Goal: Task Accomplishment & Management: Complete application form

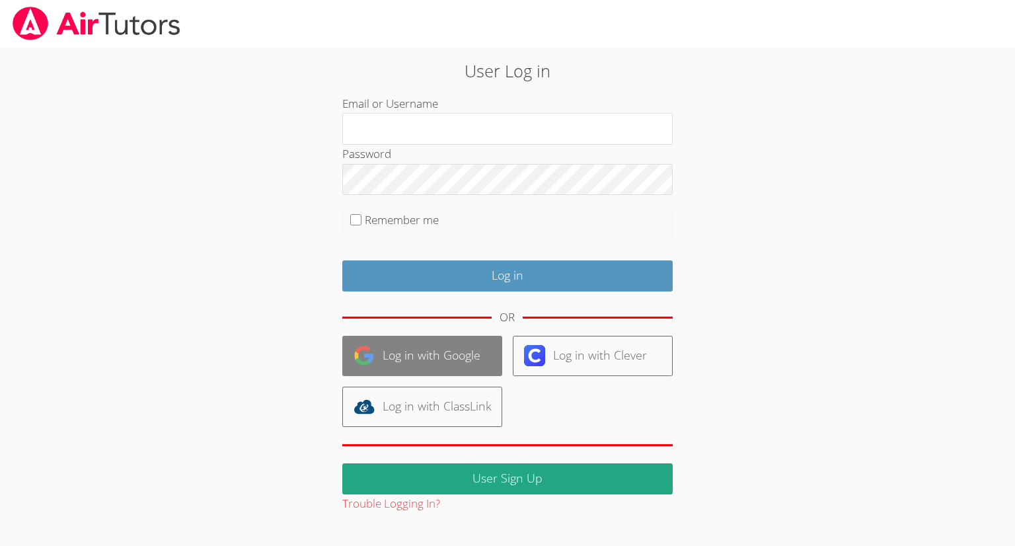
click at [444, 352] on link "Log in with Google" at bounding box center [422, 356] width 160 height 40
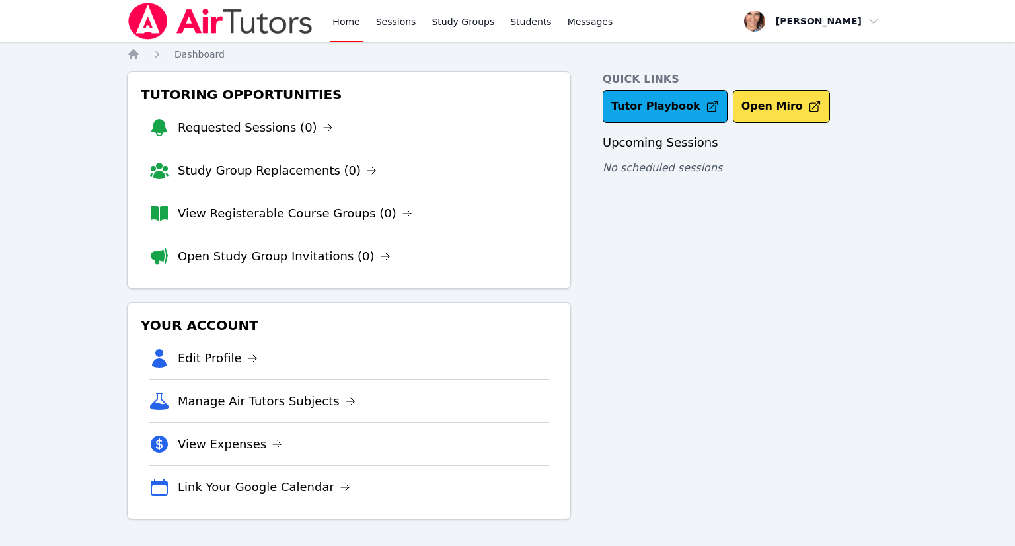
click at [245, 440] on link "View Expenses" at bounding box center [230, 444] width 104 height 19
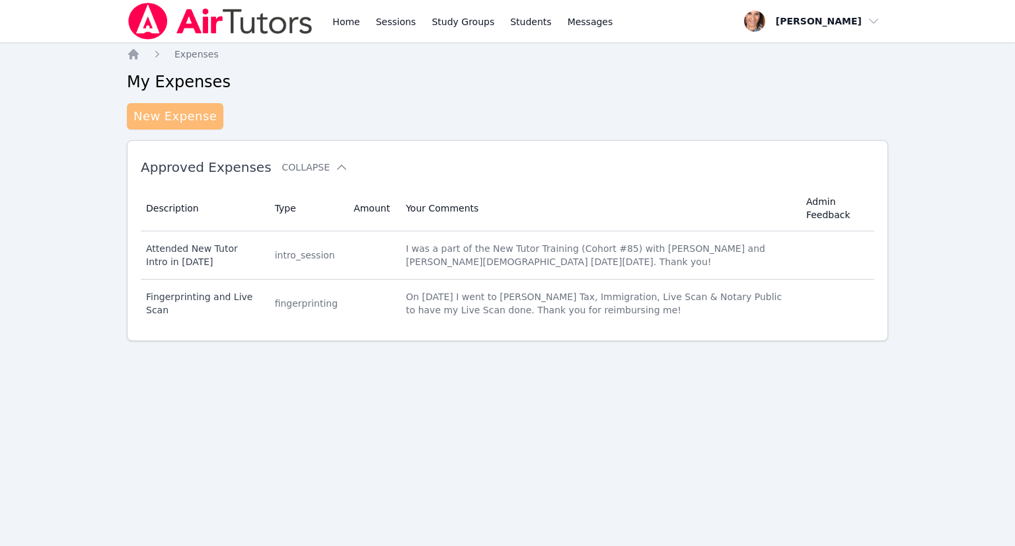
click at [180, 109] on link "New Expense" at bounding box center [175, 116] width 97 height 26
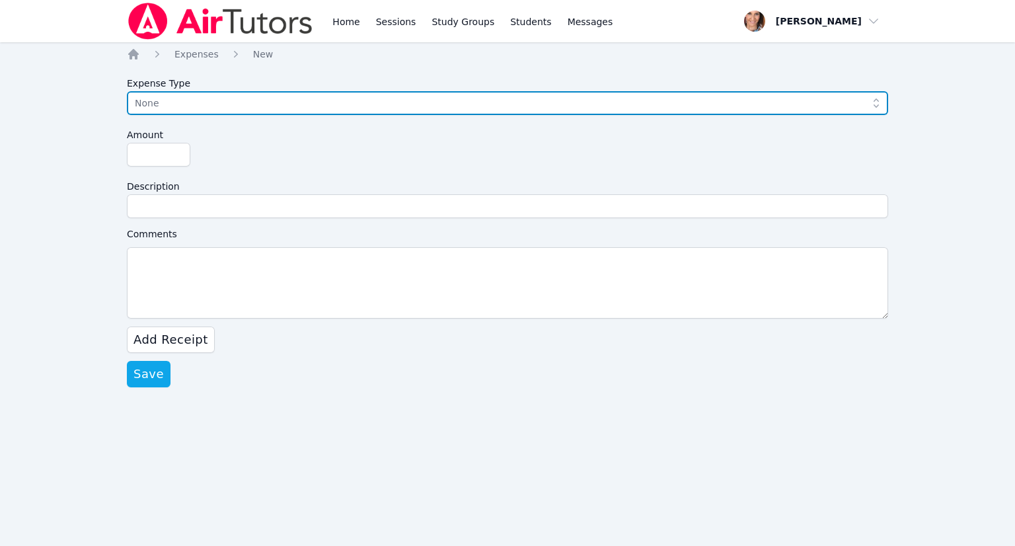
click at [878, 106] on icon "button" at bounding box center [876, 103] width 13 height 13
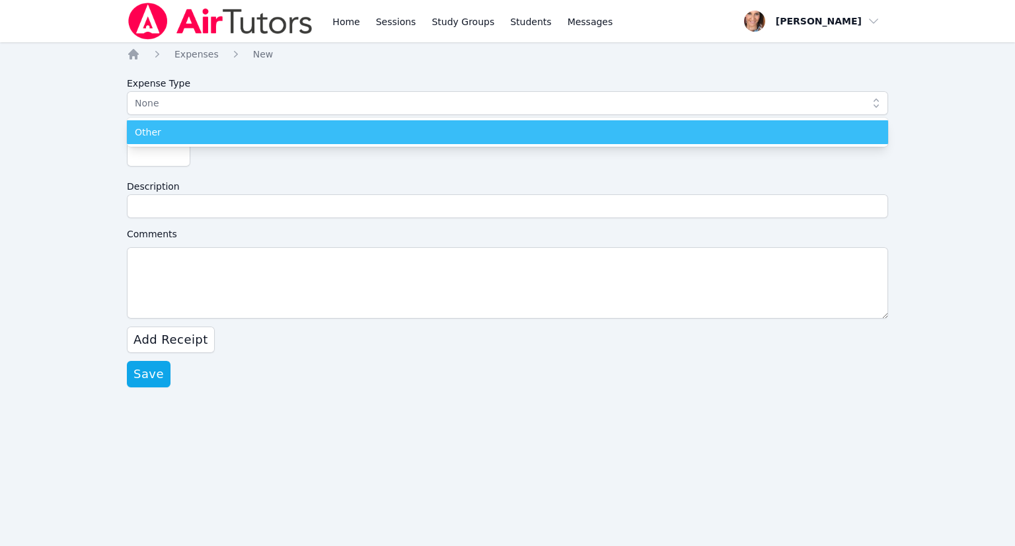
click at [147, 137] on span "Other" at bounding box center [148, 132] width 26 height 13
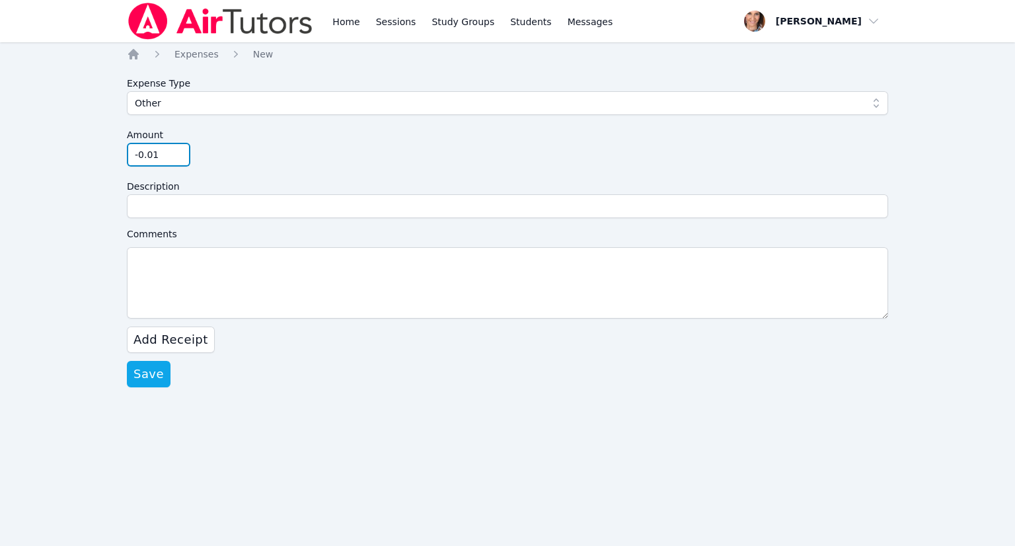
type input "-0.01"
click at [172, 157] on input "-0.01" at bounding box center [158, 155] width 63 height 24
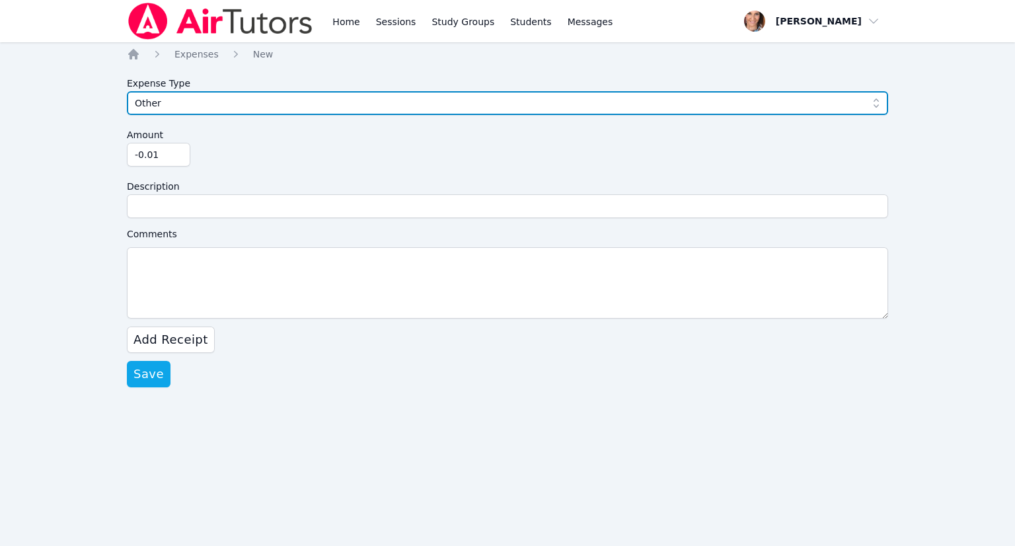
click at [876, 101] on icon "button" at bounding box center [876, 103] width 13 height 13
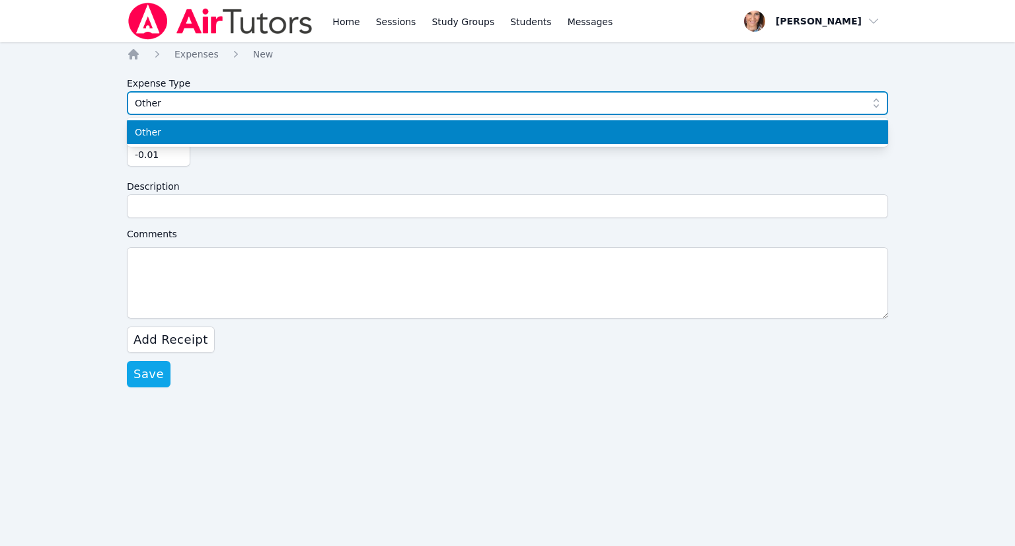
click at [193, 103] on span "Other" at bounding box center [498, 103] width 727 height 16
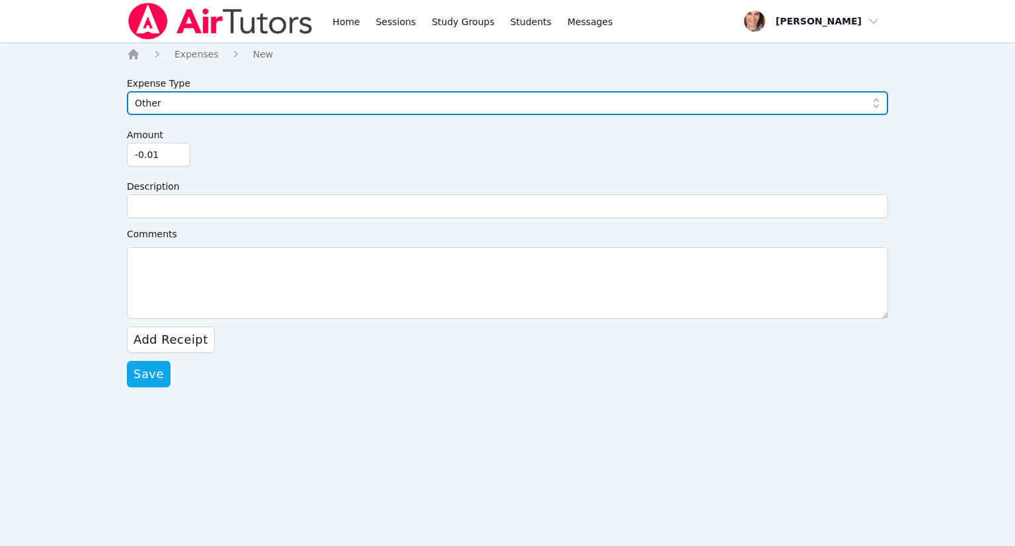
click at [193, 103] on span "Other" at bounding box center [498, 103] width 727 height 16
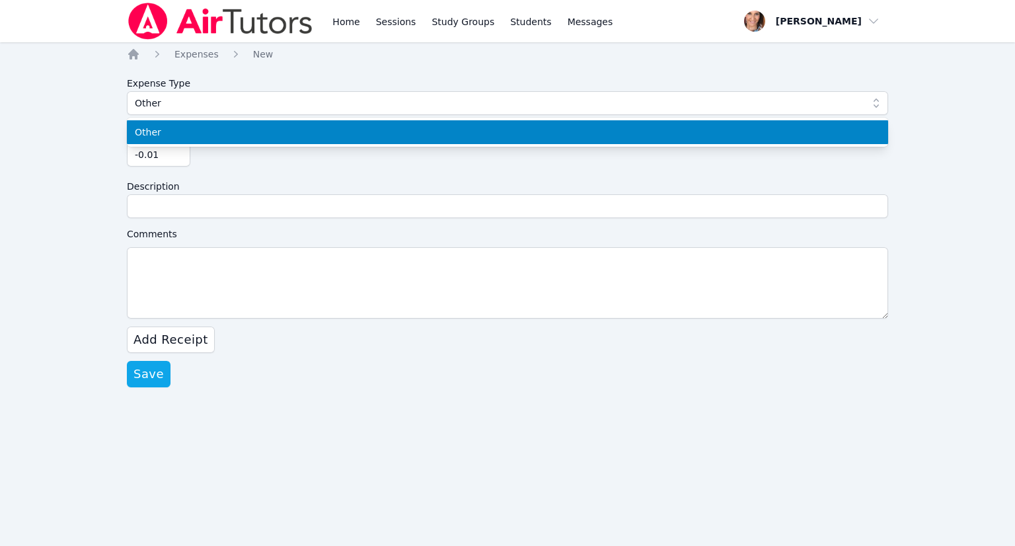
click at [157, 134] on span "Other" at bounding box center [148, 132] width 26 height 13
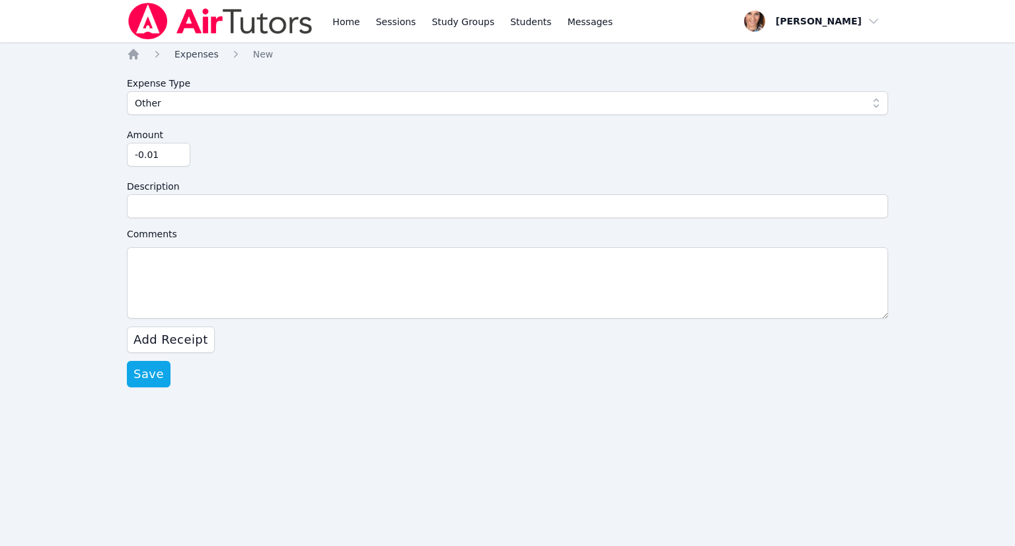
click at [187, 50] on span "Expenses" at bounding box center [196, 54] width 44 height 11
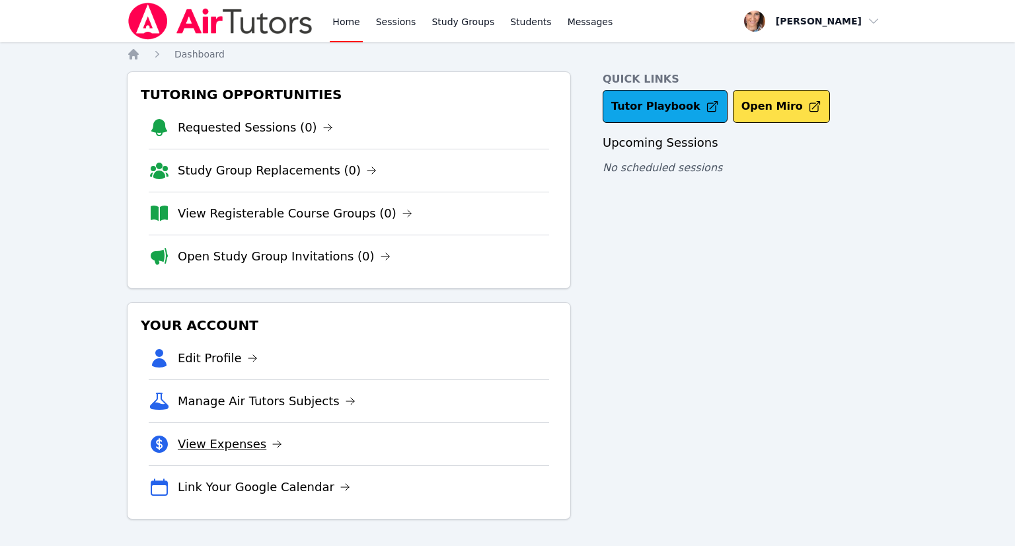
click at [229, 451] on link "View Expenses" at bounding box center [230, 444] width 104 height 19
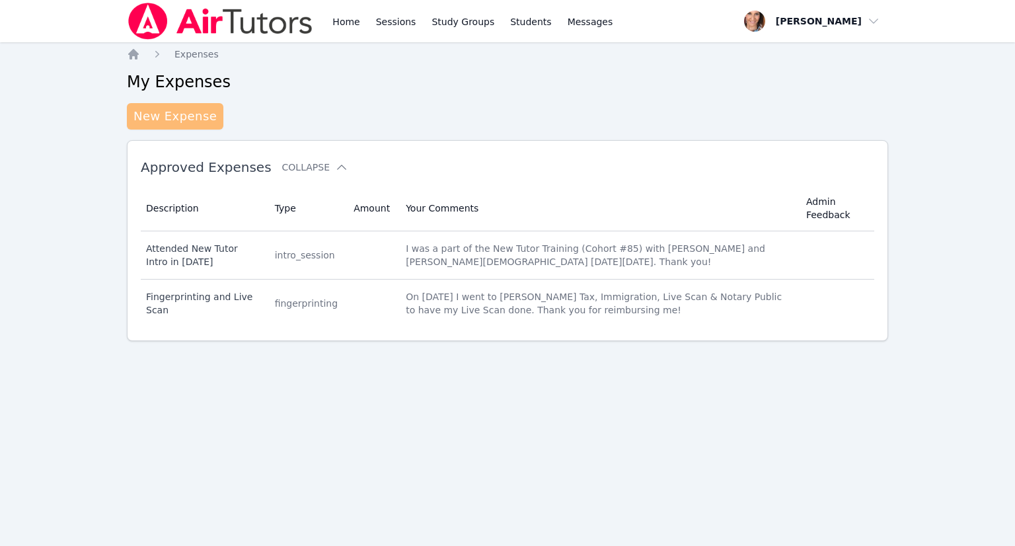
click at [190, 114] on link "New Expense" at bounding box center [175, 116] width 97 height 26
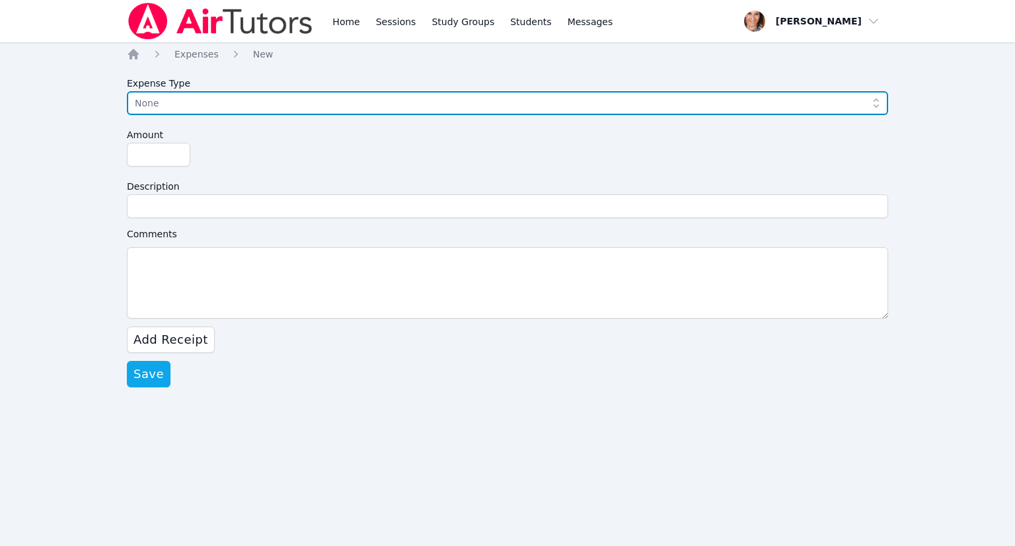
click at [873, 104] on icon "button" at bounding box center [876, 103] width 13 height 13
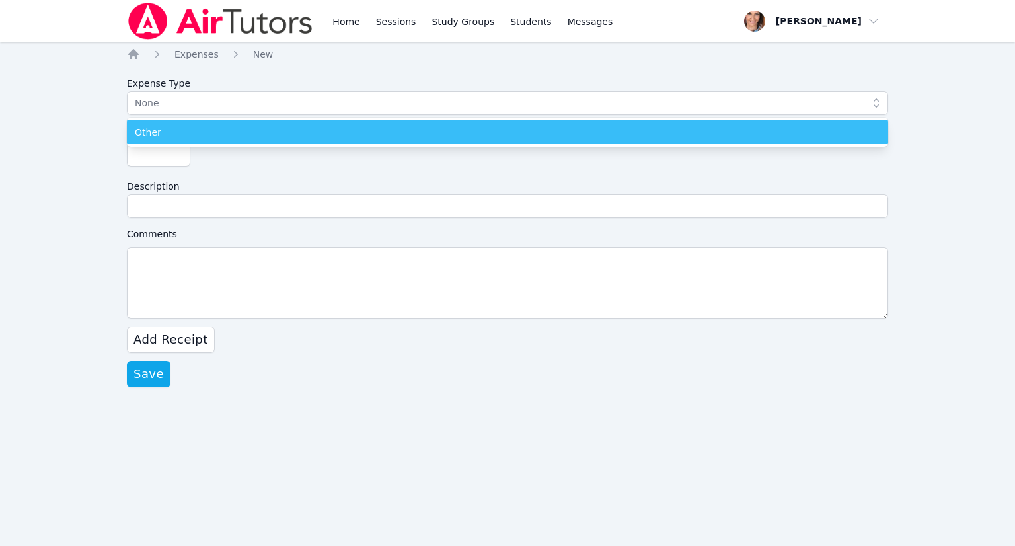
click at [188, 138] on div "Other" at bounding box center [508, 132] width 746 height 13
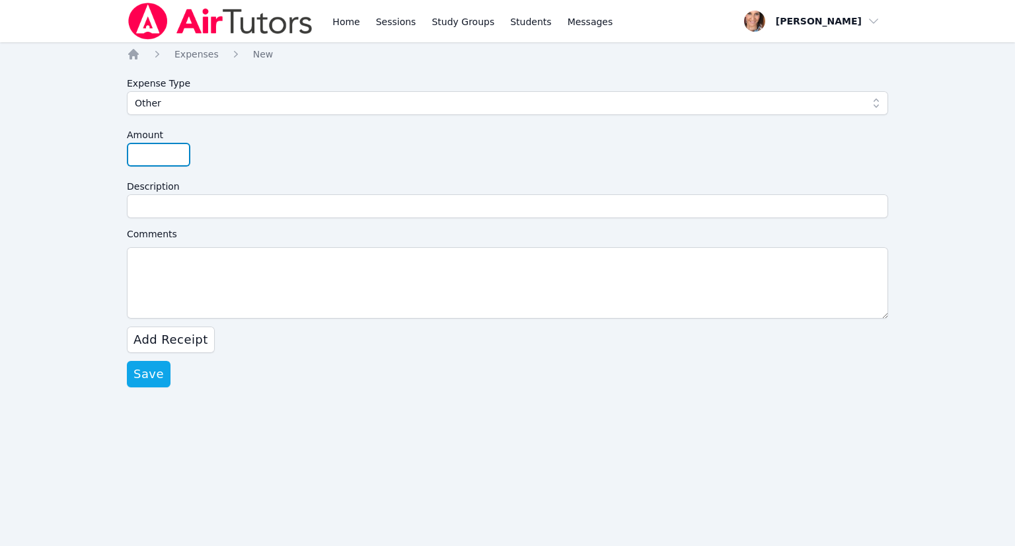
click at [153, 157] on input "Amount" at bounding box center [158, 155] width 63 height 24
type input "82.90"
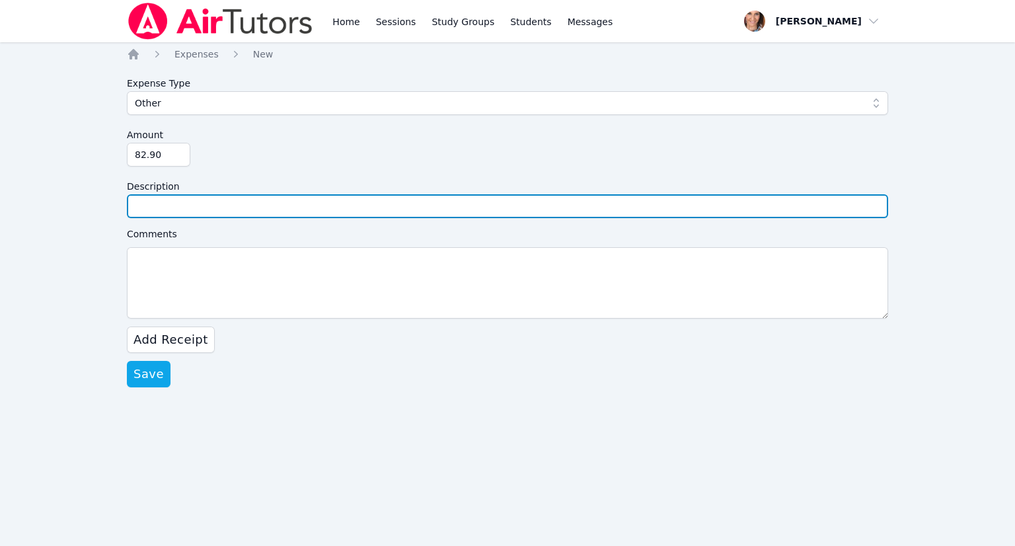
click at [171, 213] on input "Description" at bounding box center [507, 206] width 761 height 24
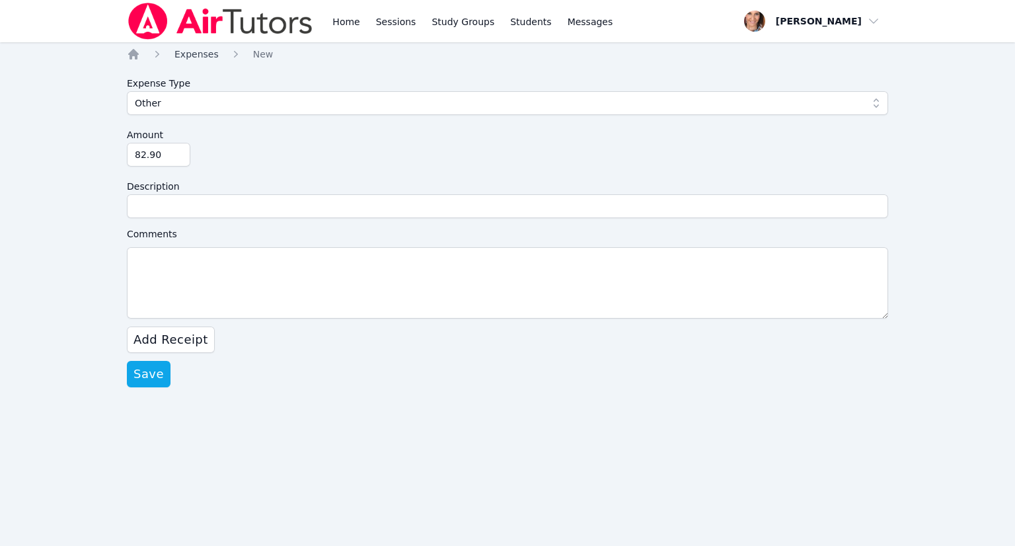
click at [199, 54] on span "Expenses" at bounding box center [196, 54] width 44 height 11
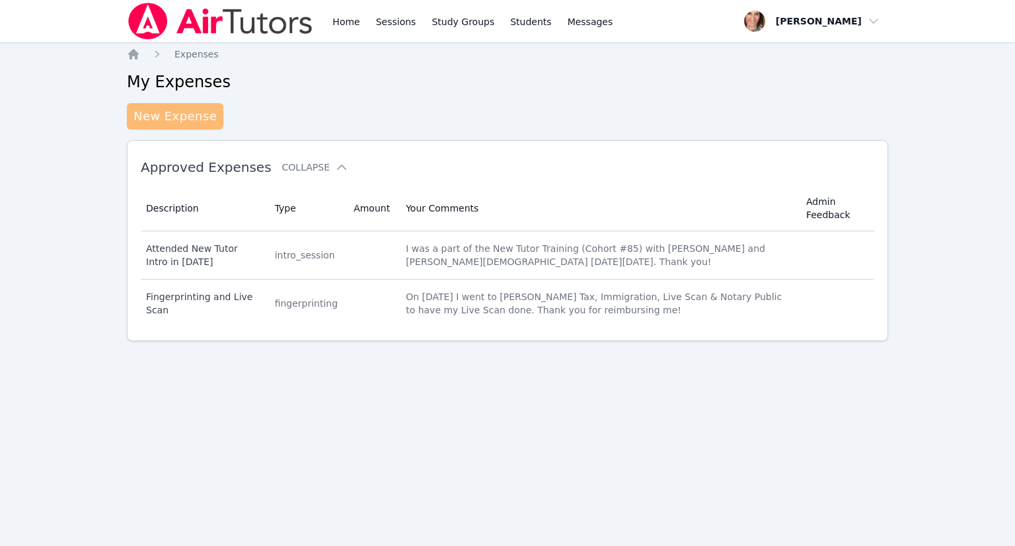
click at [188, 112] on link "New Expense" at bounding box center [175, 116] width 97 height 26
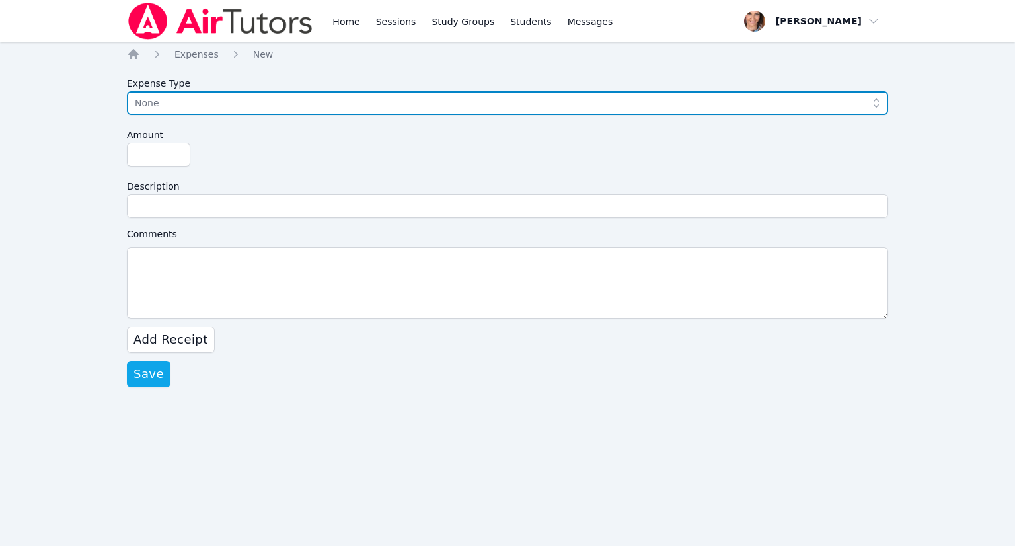
click at [194, 106] on span "None" at bounding box center [498, 103] width 727 height 16
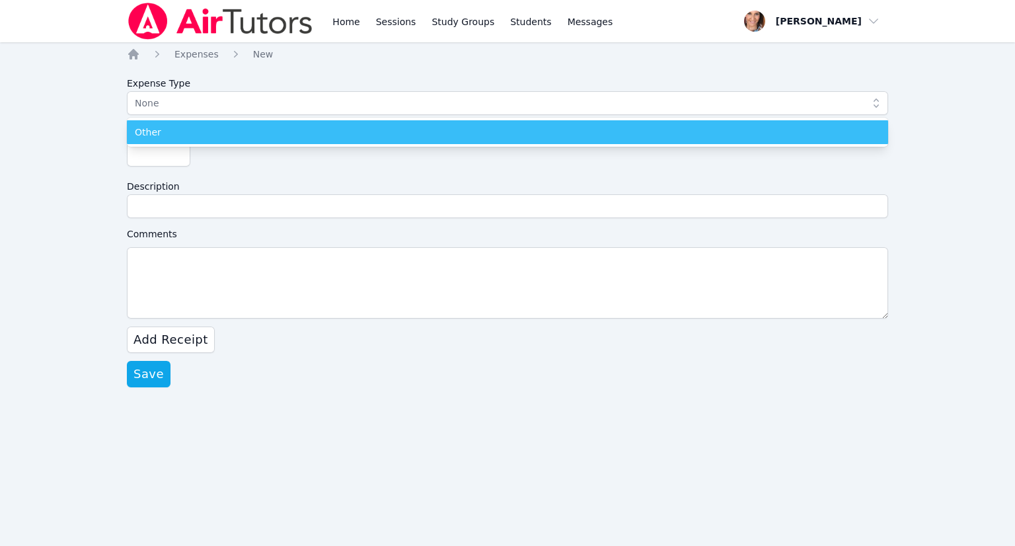
click at [165, 130] on div "Other" at bounding box center [508, 132] width 746 height 13
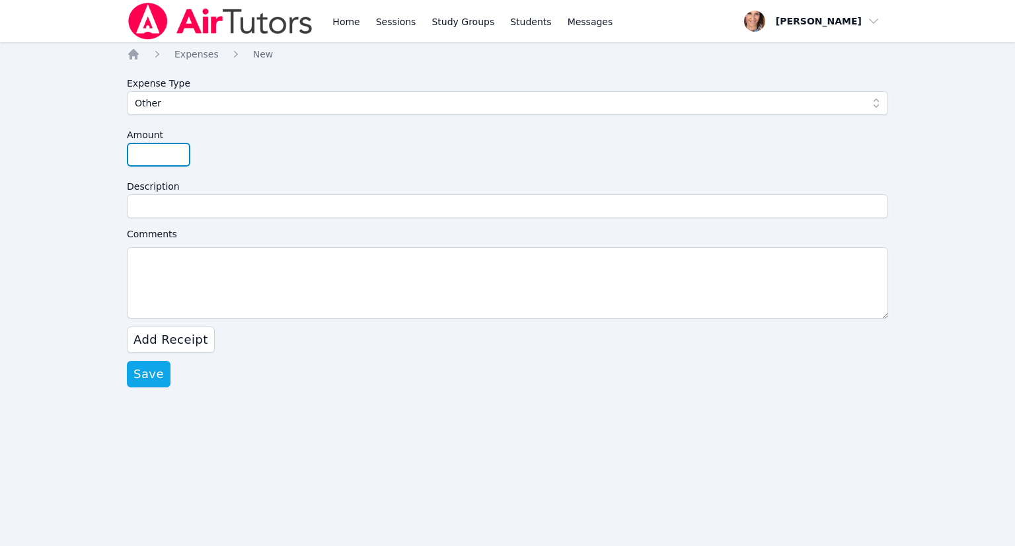
click at [159, 149] on input "Amount" at bounding box center [158, 155] width 63 height 24
type input "82.90"
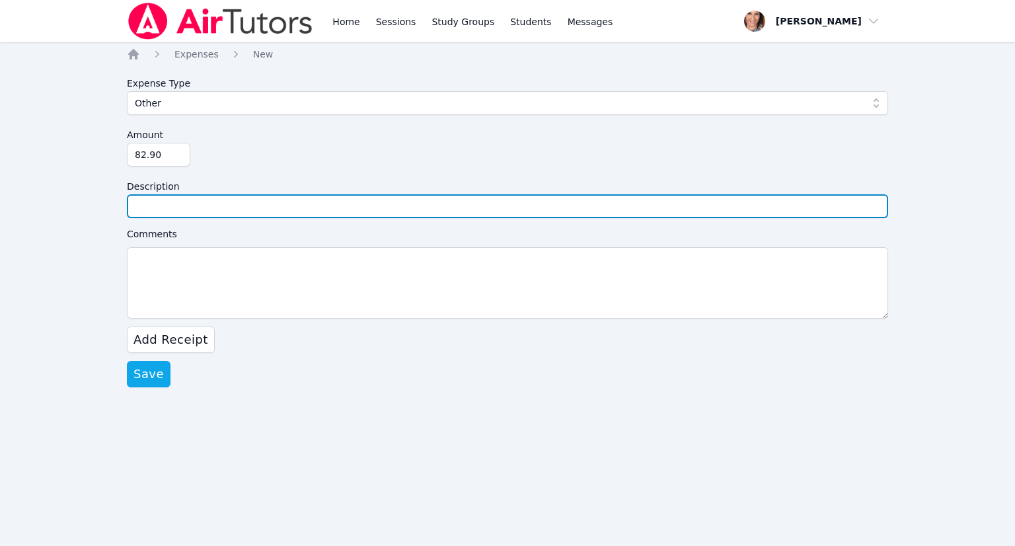
click at [169, 203] on input "Description" at bounding box center [507, 206] width 761 height 24
type input "Livescan for Santa Ana Unified School District"
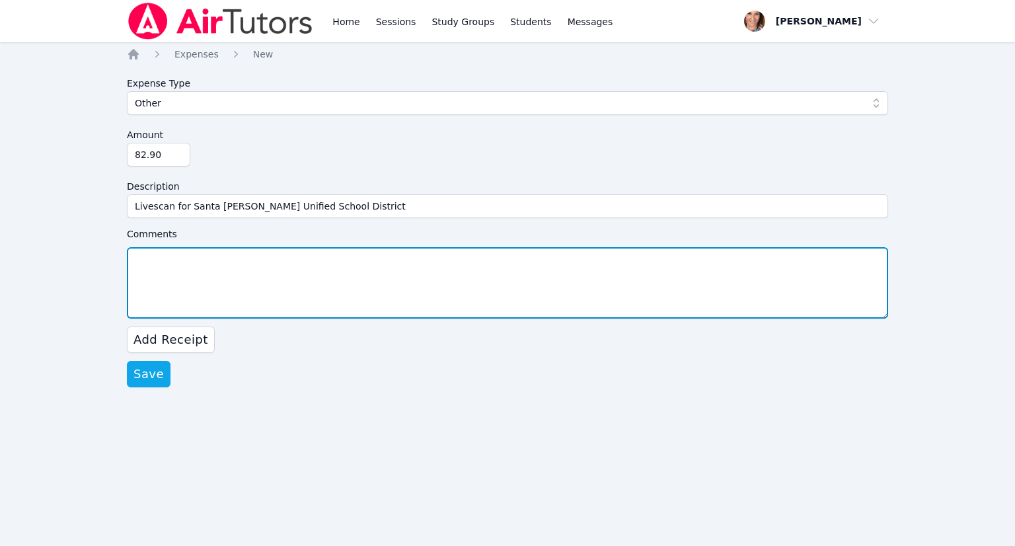
click at [208, 288] on textarea "Comments" at bounding box center [507, 282] width 761 height 71
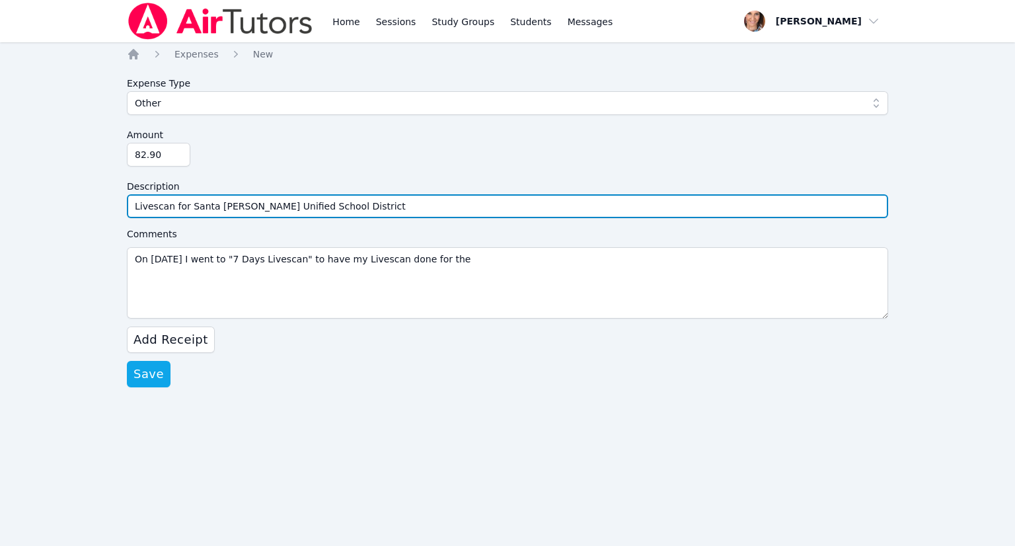
drag, startPoint x: 354, startPoint y: 206, endPoint x: 187, endPoint y: 187, distance: 168.2
click at [187, 187] on div "Description Livescan for Santa Ana Unified School District" at bounding box center [507, 196] width 761 height 44
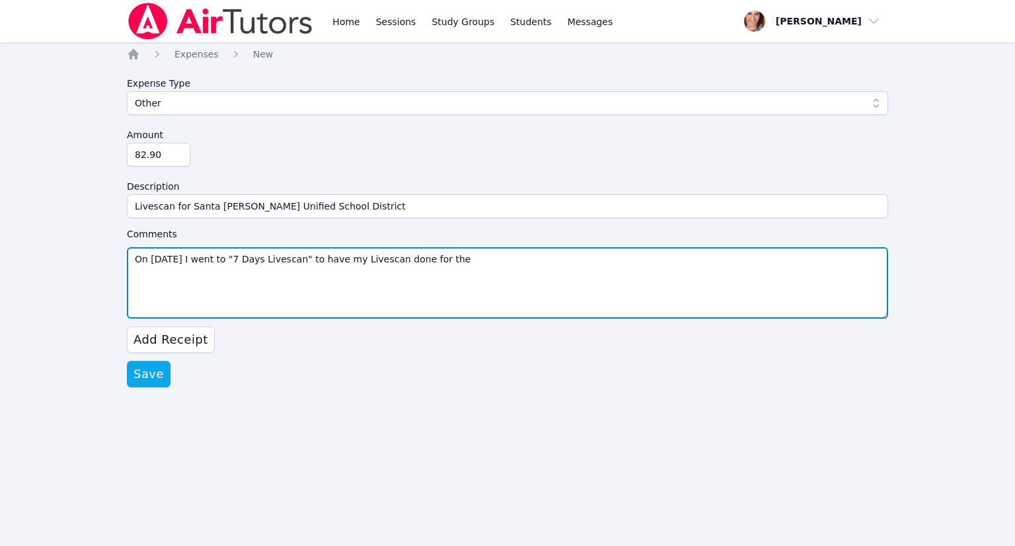
click at [477, 267] on textarea "On 8/20/25 I went to "7 Days Livescan" to have my Livescan done for the" at bounding box center [507, 282] width 761 height 71
paste textarea "Santa Ana Unified School District"
click at [653, 262] on textarea "On 8/20/25 I went to "7 Days Livescan" to have my Livescan done for the Santa A…" at bounding box center [507, 282] width 761 height 71
drag, startPoint x: 700, startPoint y: 260, endPoint x: 588, endPoint y: 257, distance: 112.4
click at [588, 257] on textarea "On 8/20/25 I went to "7 Days Livescan" to have my Livescan done for the Santa A…" at bounding box center [507, 282] width 761 height 71
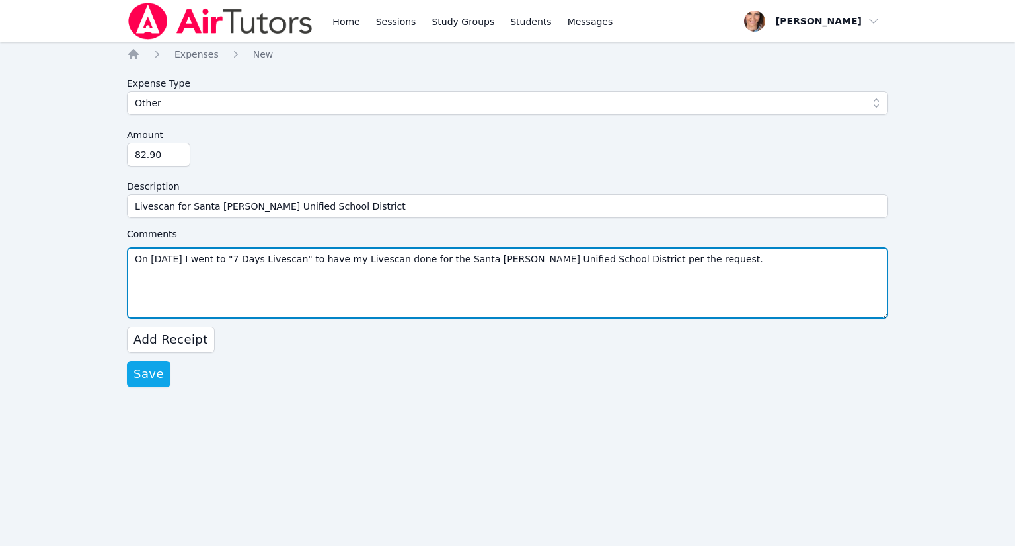
click at [632, 258] on textarea "On 8/20/25 I went to "7 Days Livescan" to have my Livescan done for the Santa A…" at bounding box center [507, 282] width 761 height 71
paste textarea "Amy Povondra at Air Tutors"
type textarea "On 8/20/25 I went to "7 Days Livescan" to have my Livescan done for the Santa A…"
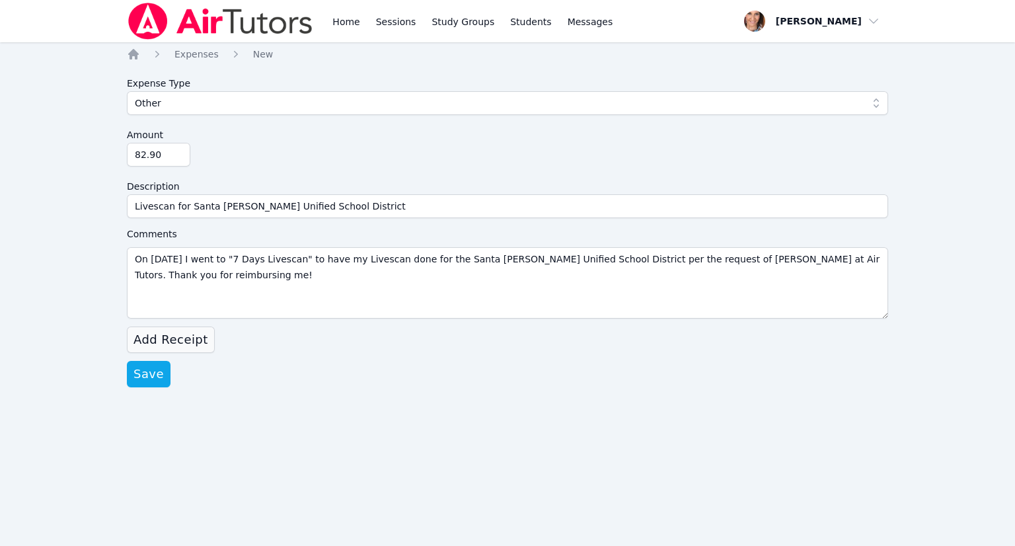
click at [190, 339] on span "Add Receipt" at bounding box center [171, 339] width 75 height 19
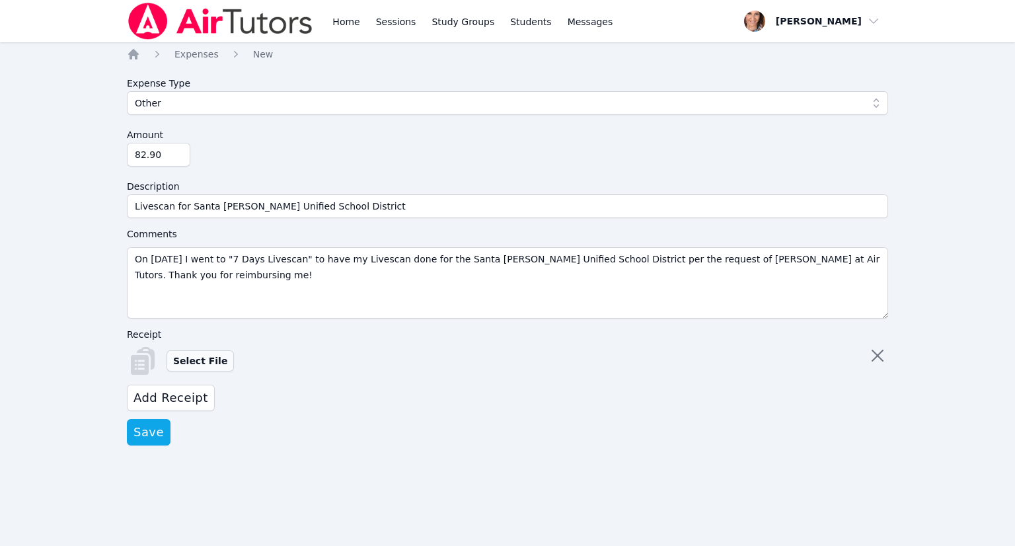
click at [188, 358] on label "Select File" at bounding box center [200, 360] width 67 height 21
click at [0, 0] on input "Select File" at bounding box center [0, 0] width 0 height 0
click at [194, 396] on span "Add Receipt" at bounding box center [171, 398] width 75 height 19
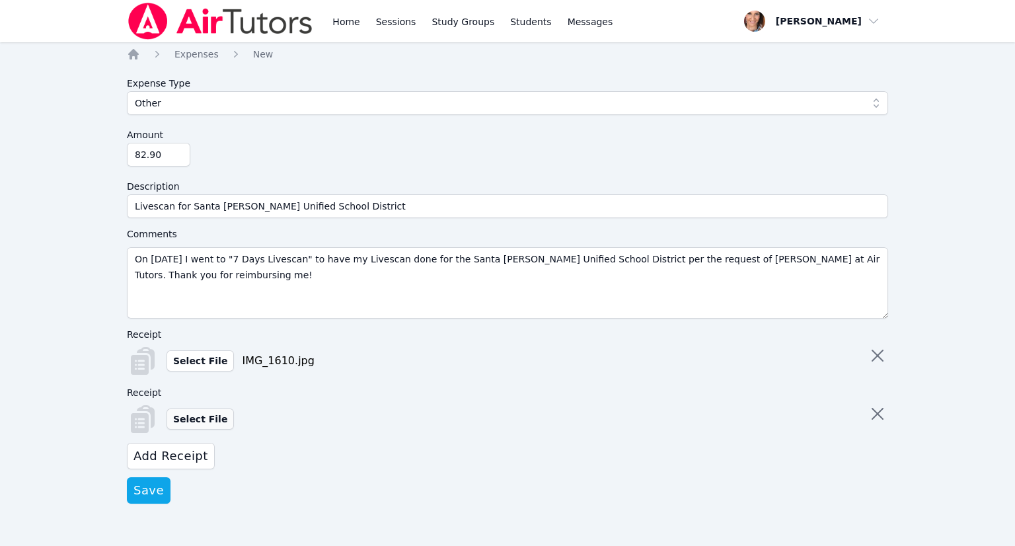
click at [196, 421] on label "Select File" at bounding box center [200, 418] width 67 height 21
click at [0, 0] on input "Select File" at bounding box center [0, 0] width 0 height 0
click at [198, 455] on span "Add Receipt" at bounding box center [171, 456] width 75 height 19
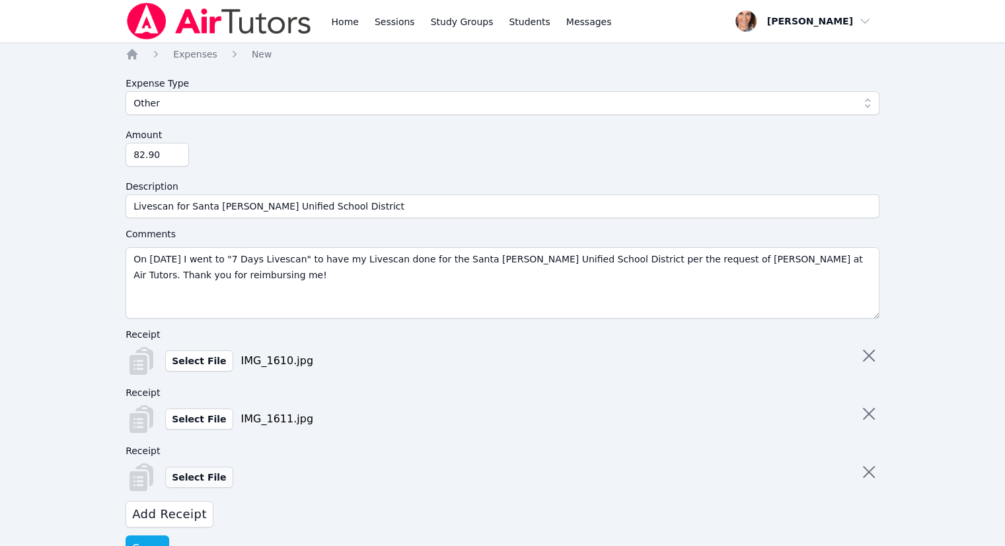
click at [195, 479] on label "Select File" at bounding box center [198, 477] width 67 height 21
click at [0, 0] on input "Select File" at bounding box center [0, 0] width 0 height 0
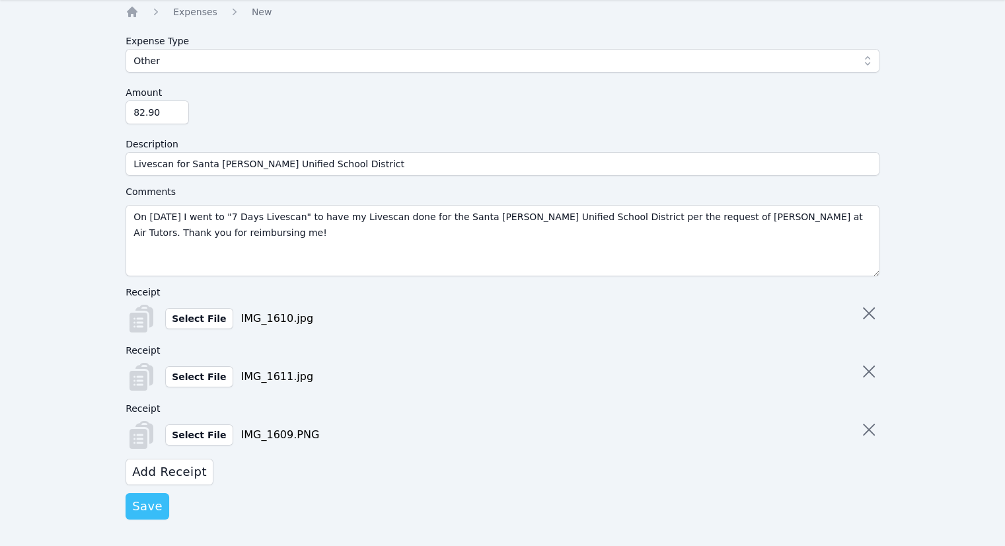
click at [160, 506] on button "Save" at bounding box center [148, 506] width 44 height 26
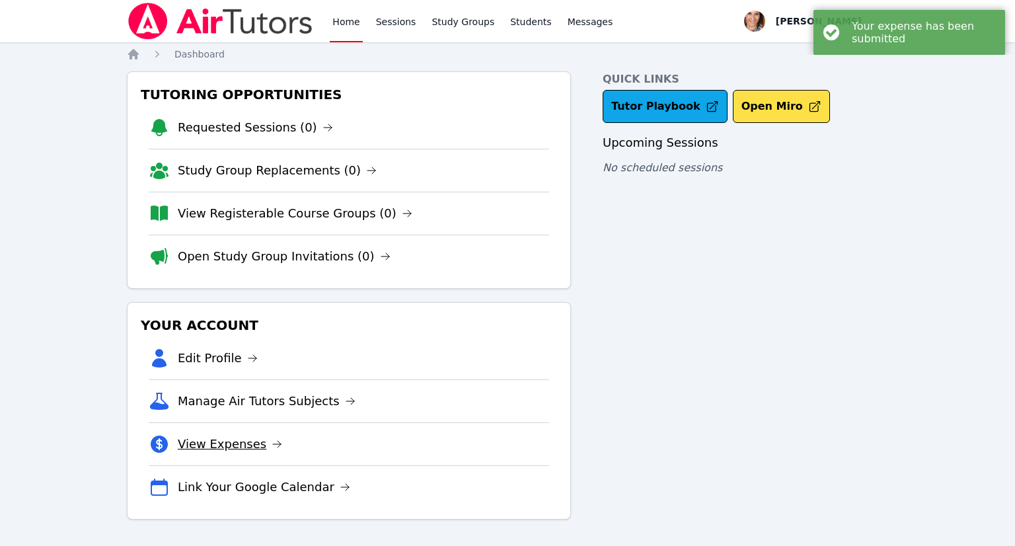
click at [241, 445] on link "View Expenses" at bounding box center [230, 444] width 104 height 19
